Goal: Transaction & Acquisition: Purchase product/service

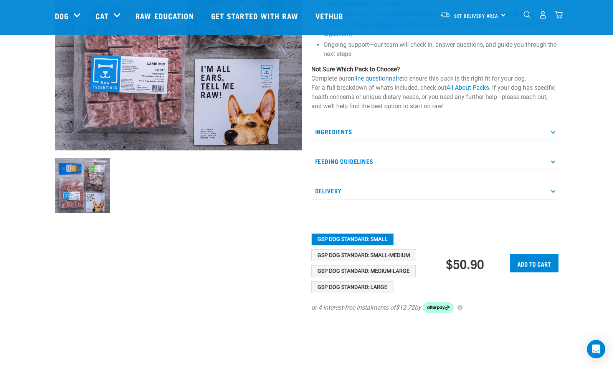
scroll to position [149, 0]
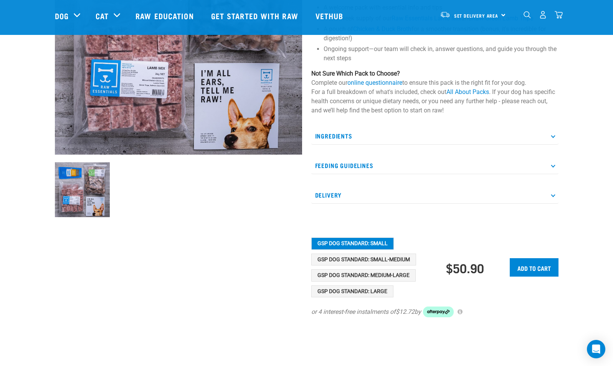
click at [553, 136] on icon at bounding box center [553, 136] width 4 height 4
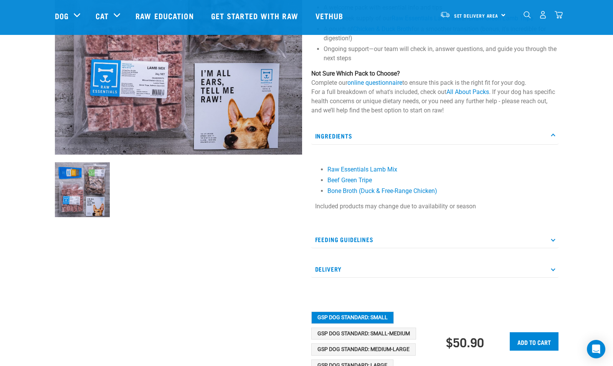
click at [350, 236] on p "Feeding Guidelines" at bounding box center [435, 239] width 247 height 17
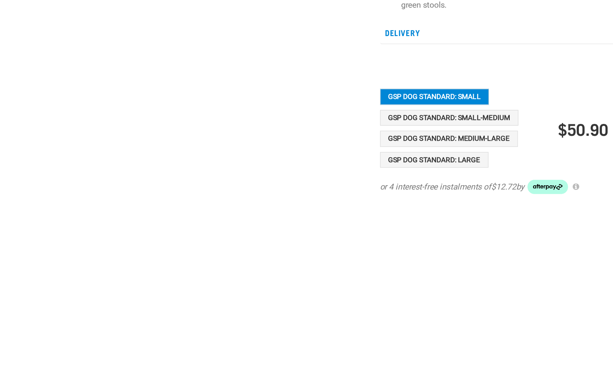
scroll to position [502, 0]
click at [332, 211] on button "GSP Dog Standard: Large" at bounding box center [353, 210] width 82 height 12
